Goal: Transaction & Acquisition: Purchase product/service

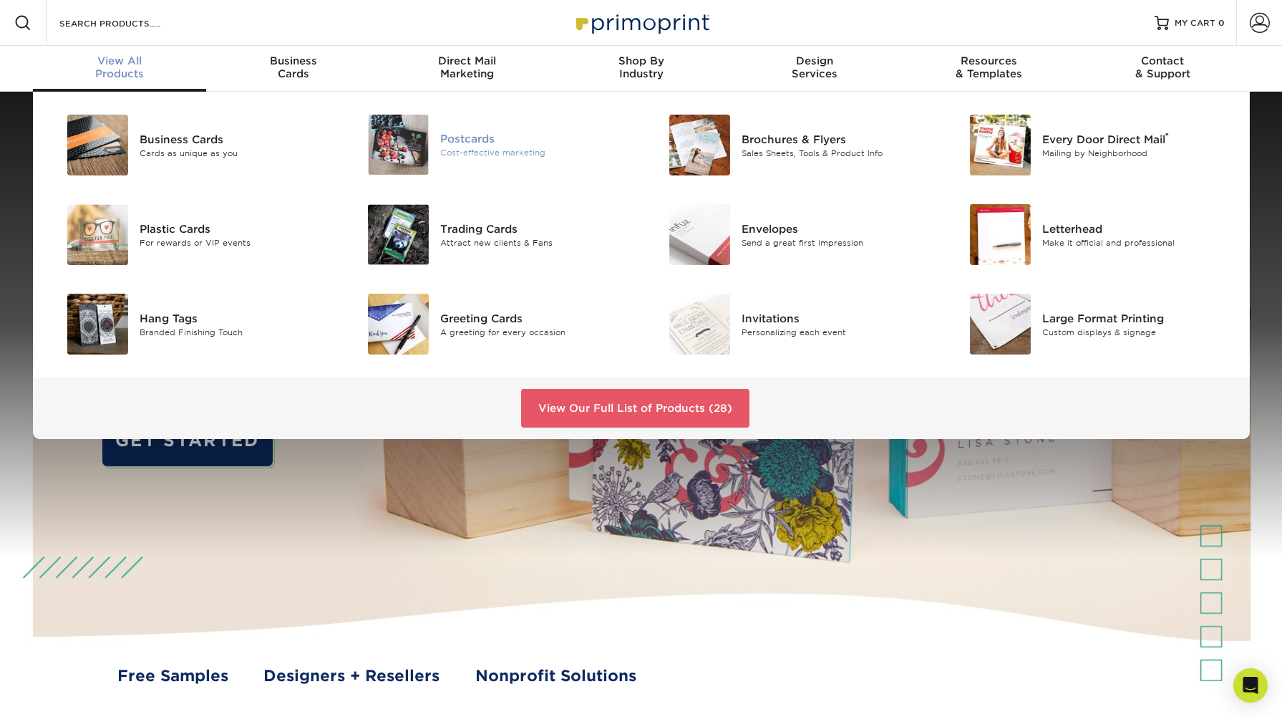
click at [467, 142] on div "Postcards" at bounding box center [535, 138] width 190 height 16
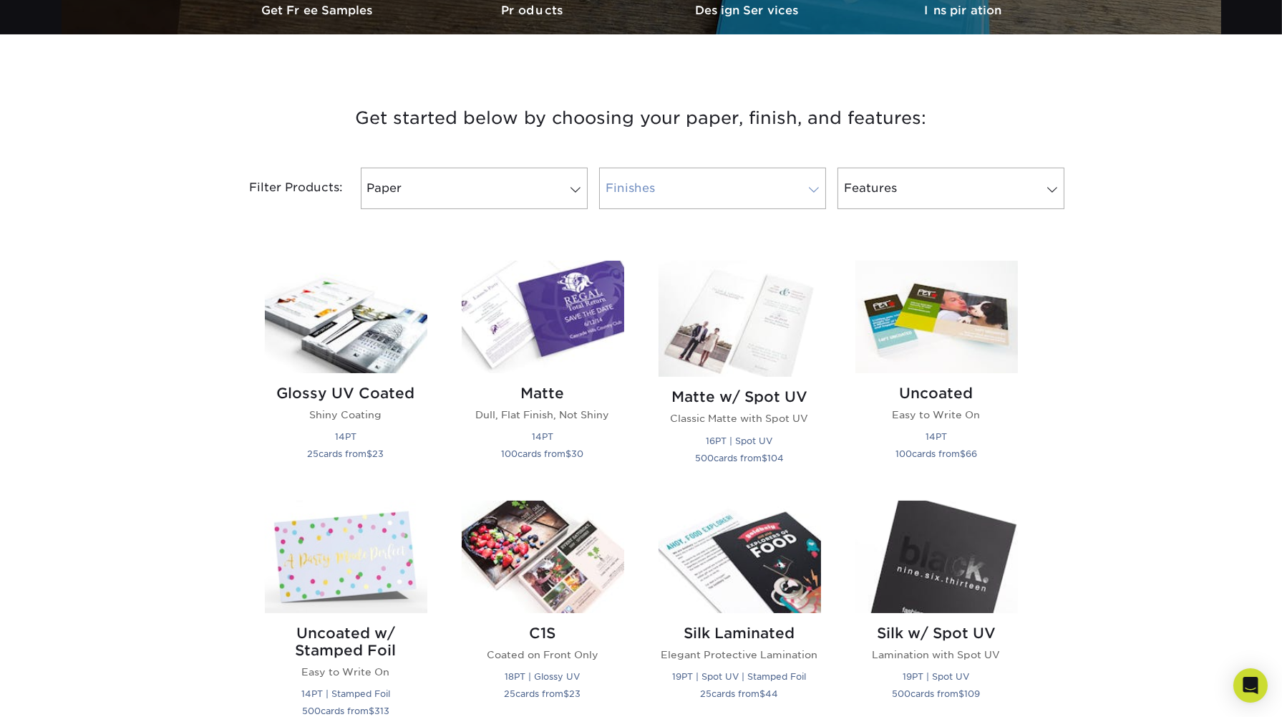
scroll to position [477, 0]
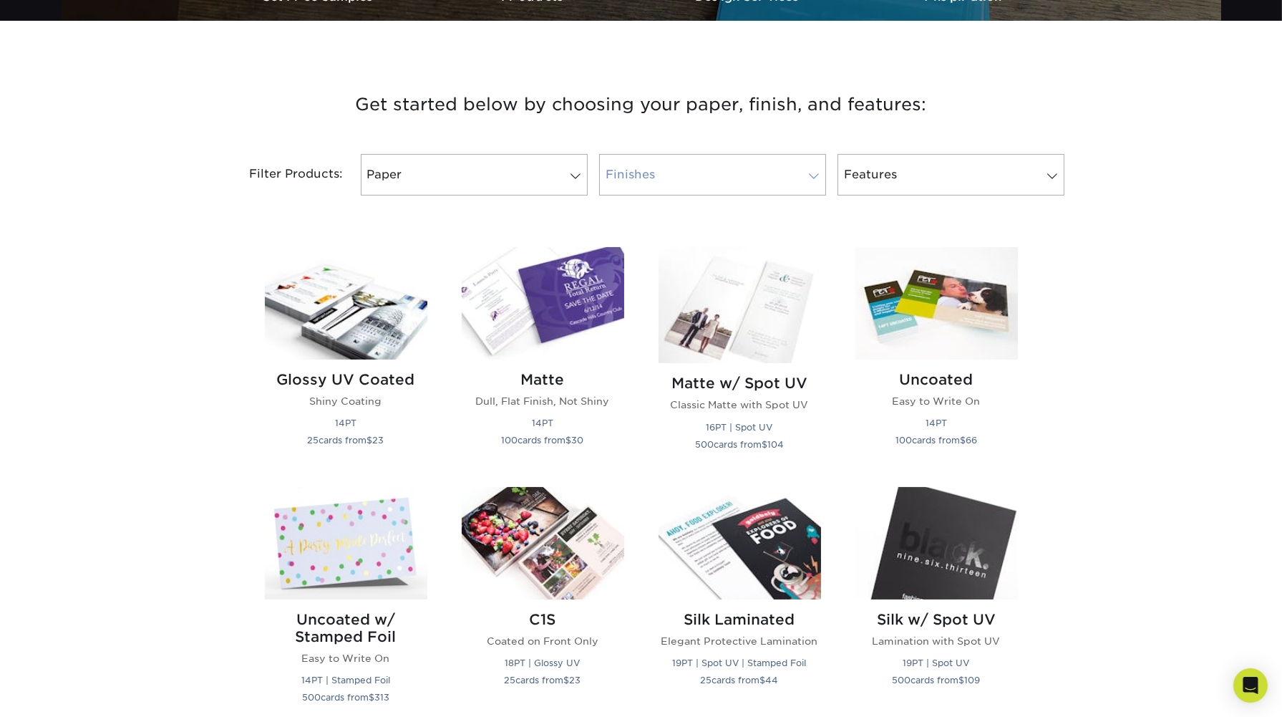
click at [790, 170] on link "Finishes" at bounding box center [712, 175] width 227 height 42
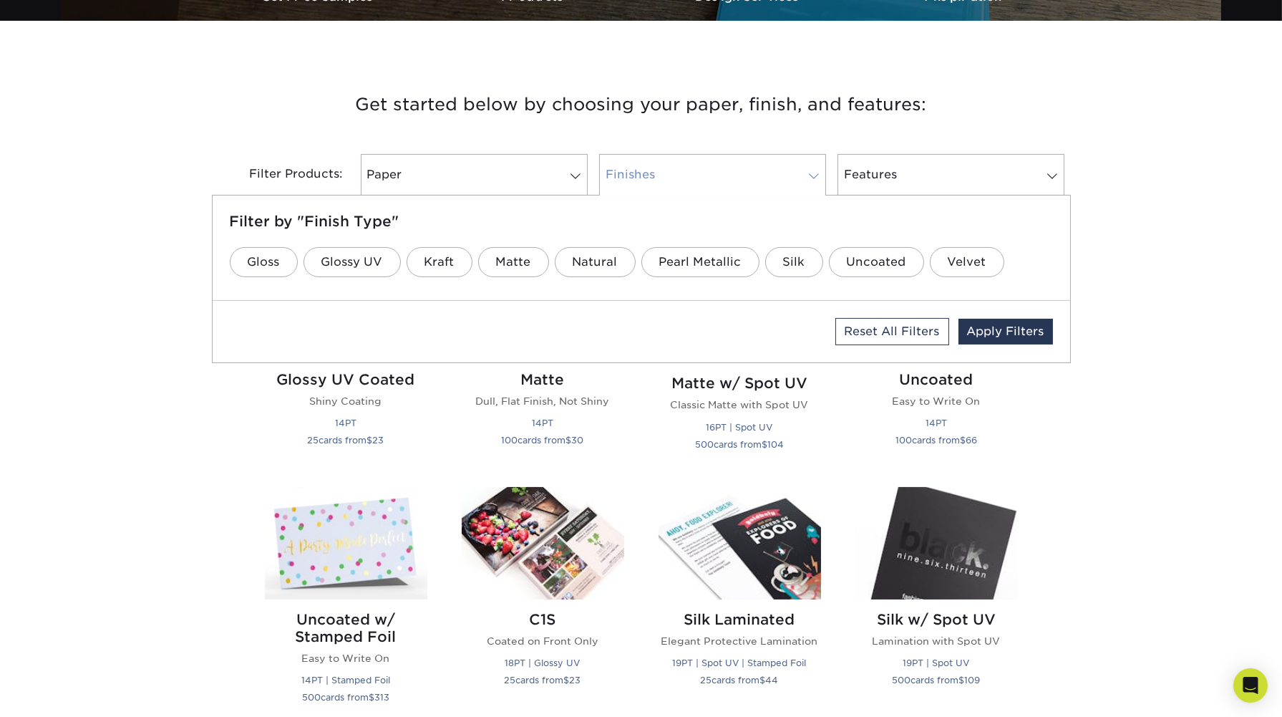
click at [707, 168] on link "Finishes" at bounding box center [712, 175] width 227 height 42
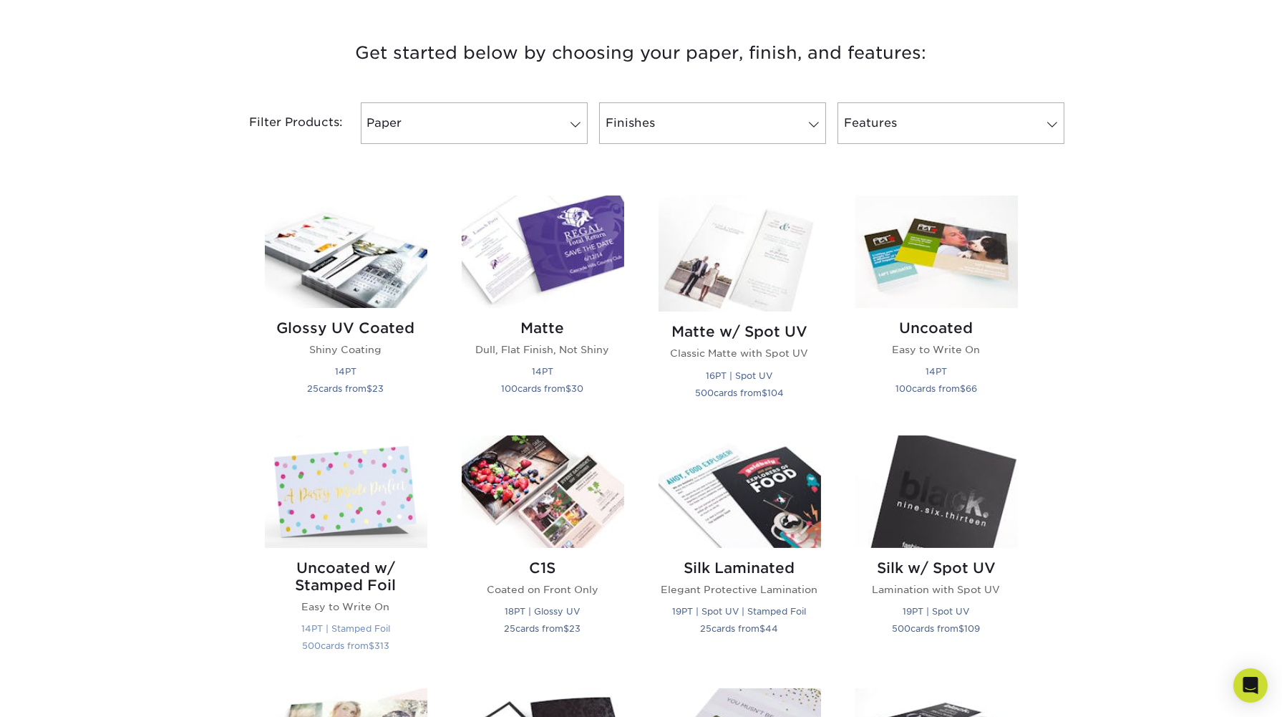
scroll to position [556, 0]
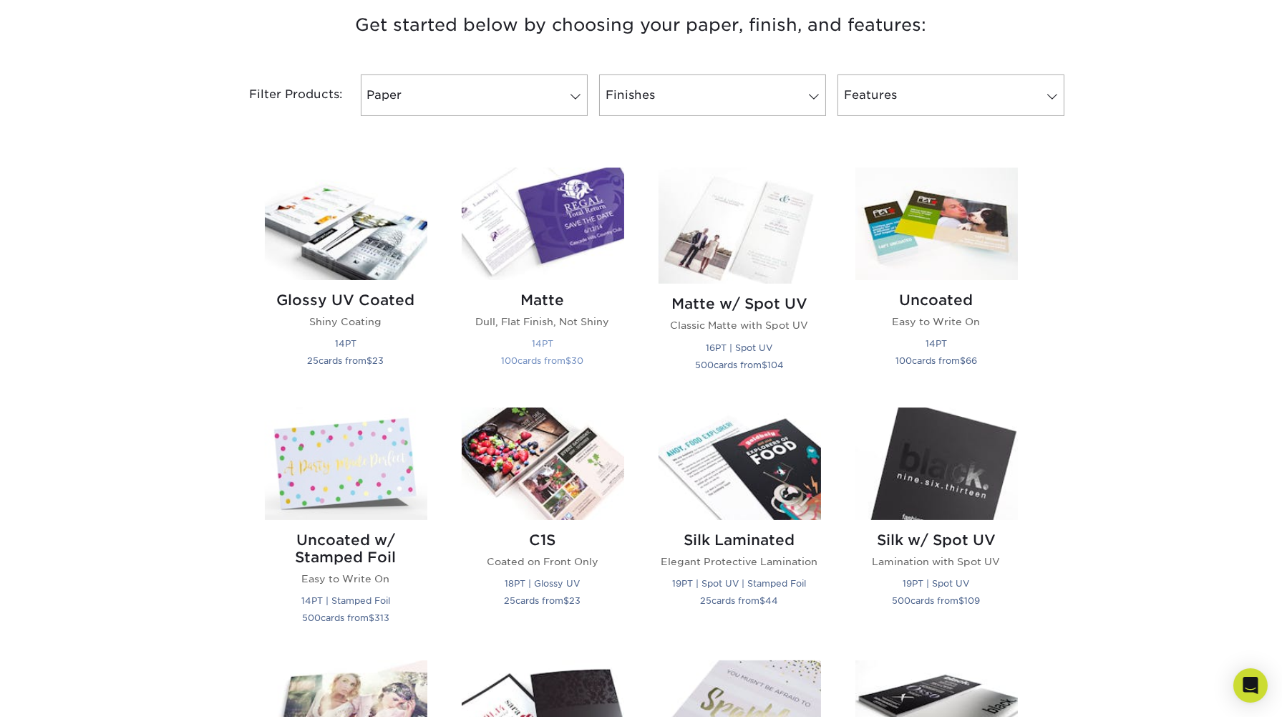
click at [570, 232] on img at bounding box center [543, 224] width 163 height 112
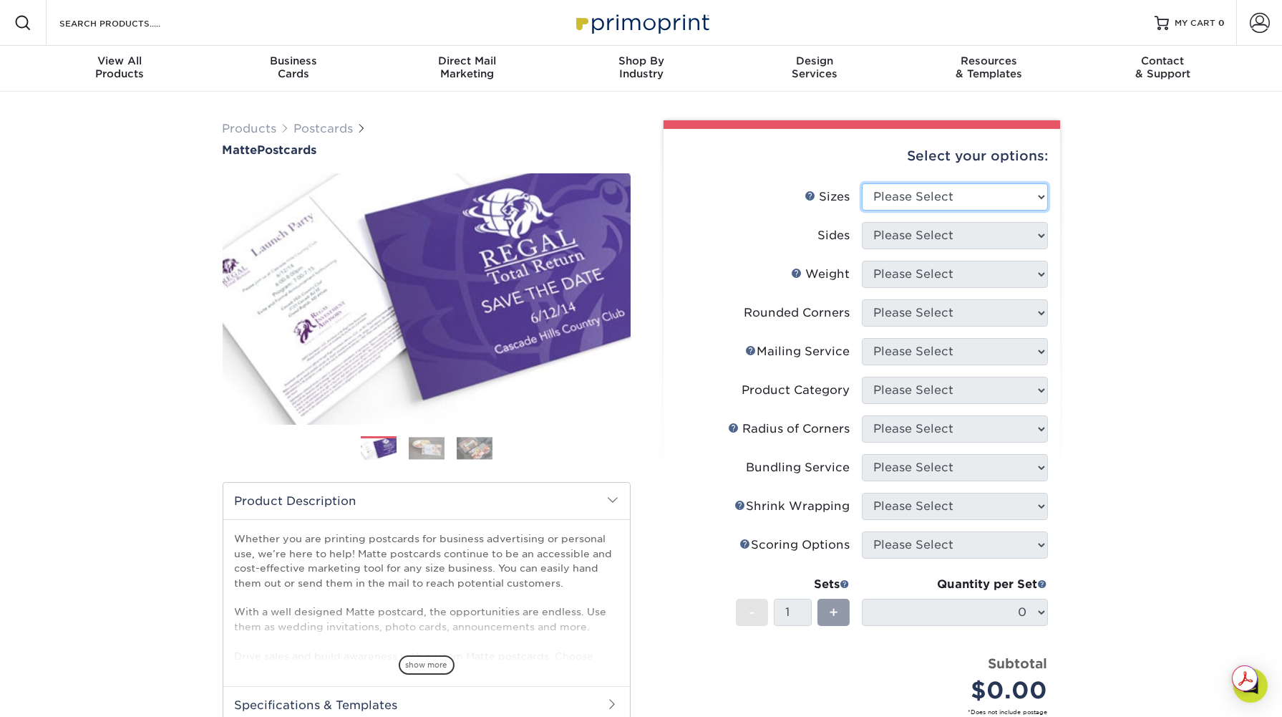
click at [979, 181] on div "Select your options: Sizes Help Sizes Please Select 1.5" x 7" 2" x 4" 2" x 6" 2…" at bounding box center [862, 510] width 397 height 762
click at [913, 198] on select "Please Select 1.5" x 7" 2" x 4" 2" x 6" 2" x 7" 2" x 8" 2.12" x 5.5" 2.125" x 5…" at bounding box center [955, 196] width 186 height 27
select select "3.67x8.50"
click at [862, 183] on select "Please Select 1.5" x 7" 2" x 4" 2" x 6" 2" x 7" 2" x 8" 2.12" x 5.5" 2.125" x 5…" at bounding box center [955, 196] width 186 height 27
click at [944, 232] on select "Please Select Print Both Sides Print Front Only" at bounding box center [955, 235] width 186 height 27
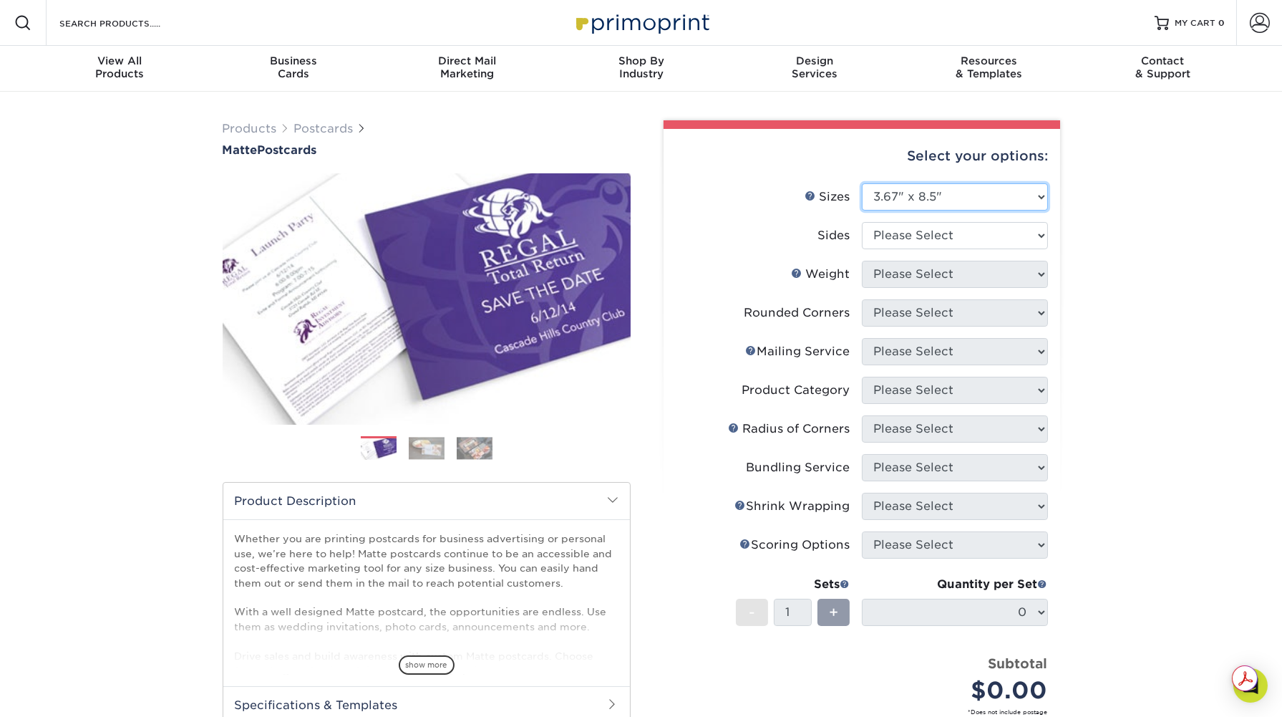
click at [972, 204] on select "Please Select 1.5" x 7" 2" x 4" 2" x 6" 2" x 7" 2" x 8" 2.12" x 5.5" 2.125" x 5…" at bounding box center [955, 196] width 186 height 27
